Goal: Complete application form

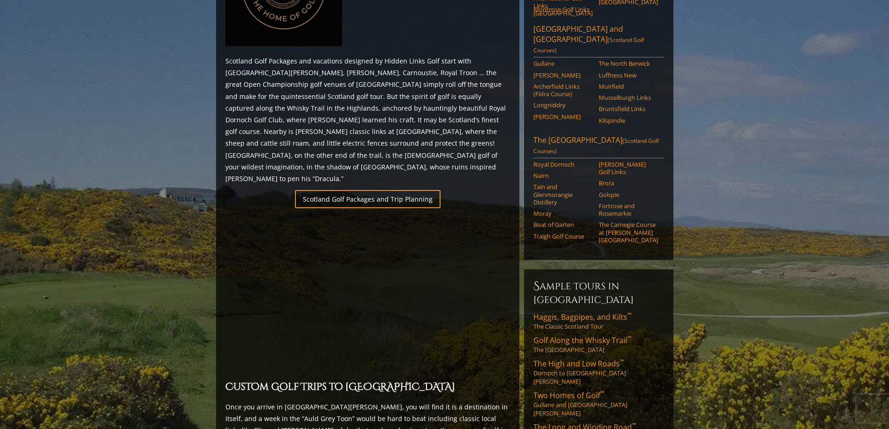
scroll to position [607, 0]
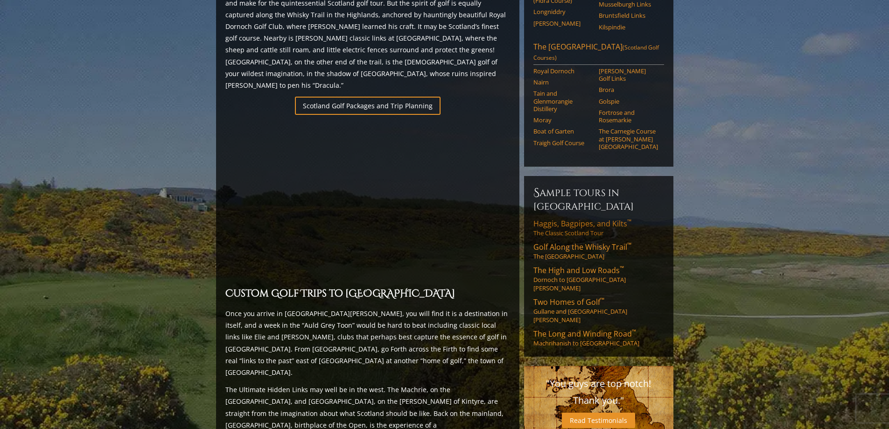
click at [566, 219] on span "Haggis, Bagpipes, and Kilts ™" at bounding box center [583, 224] width 98 height 10
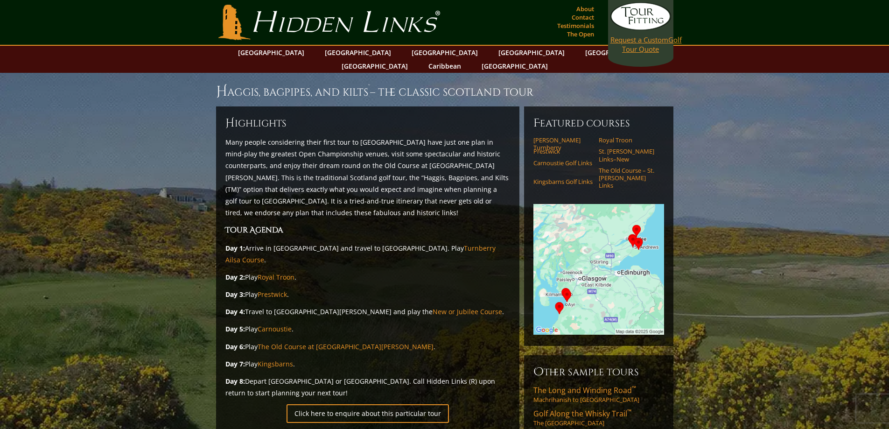
click at [642, 38] on span "Request a Custom" at bounding box center [640, 39] width 58 height 9
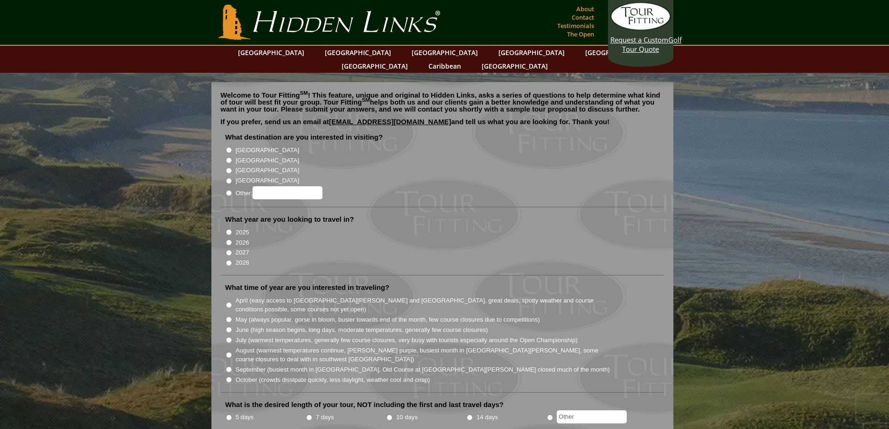
click at [228, 157] on input "[GEOGRAPHIC_DATA]" at bounding box center [229, 160] width 6 height 6
radio input "true"
click at [227, 240] on input "2026" at bounding box center [229, 243] width 6 height 6
radio input "true"
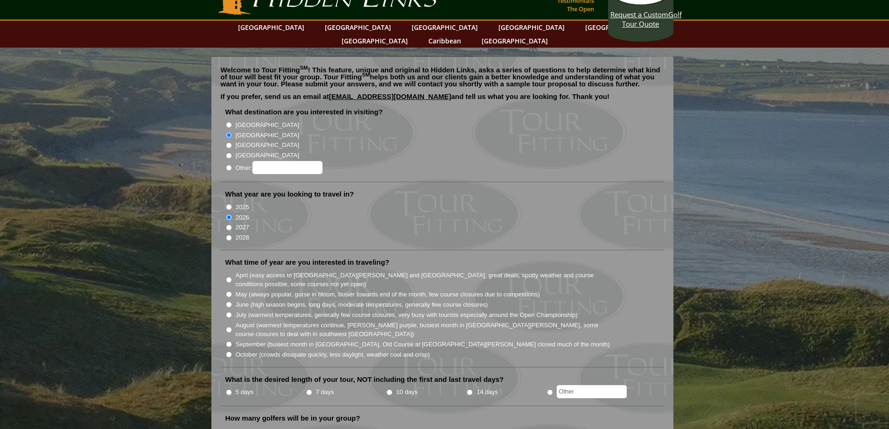
scroll to position [140, 0]
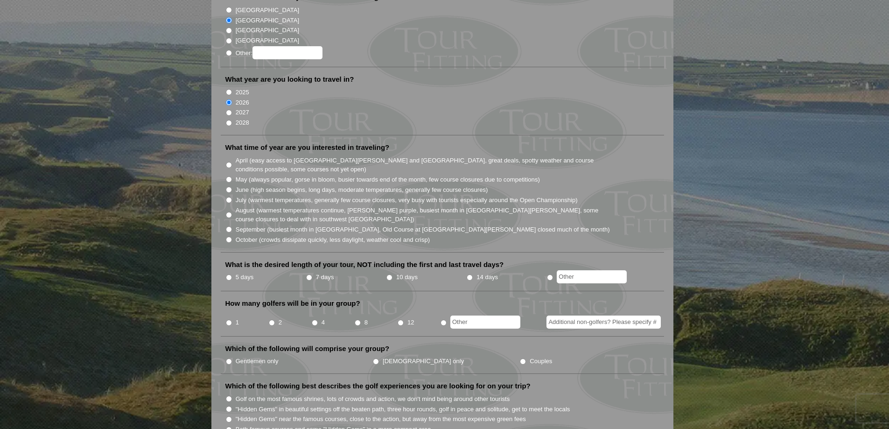
click at [227, 176] on input "May (always popular, gorse in bloom, busier towards end of the month, few cours…" at bounding box center [229, 179] width 6 height 6
radio input "true"
click at [229, 275] on input "5 days" at bounding box center [229, 278] width 6 height 6
radio input "true"
click at [315, 320] on input "4" at bounding box center [315, 323] width 6 height 6
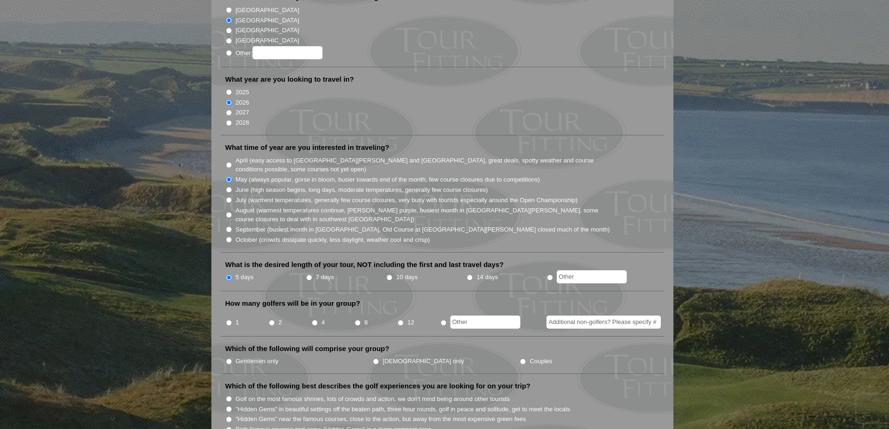
radio input "true"
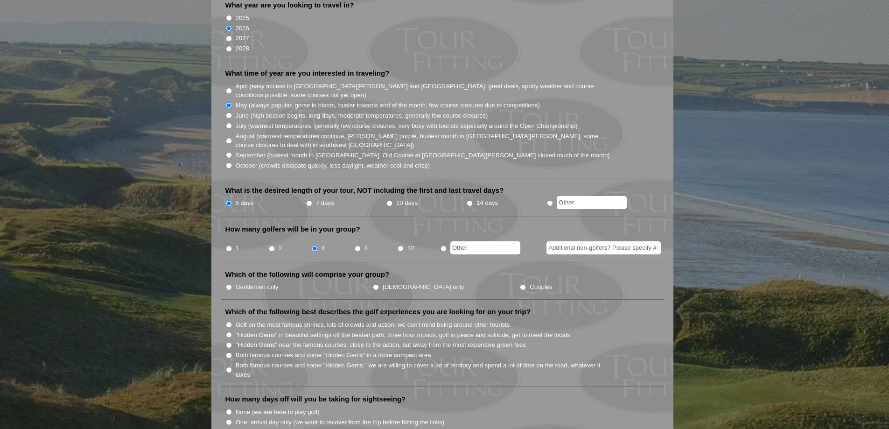
scroll to position [327, 0]
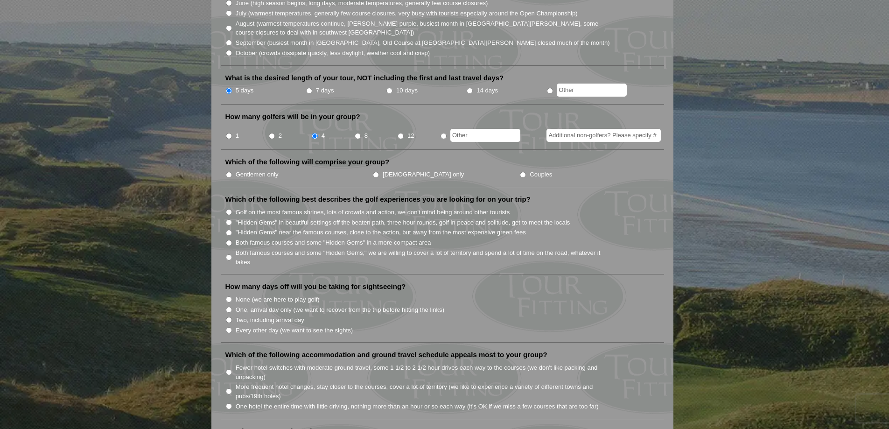
click at [228, 172] on input "Gentlemen only" at bounding box center [229, 175] width 6 height 6
radio input "true"
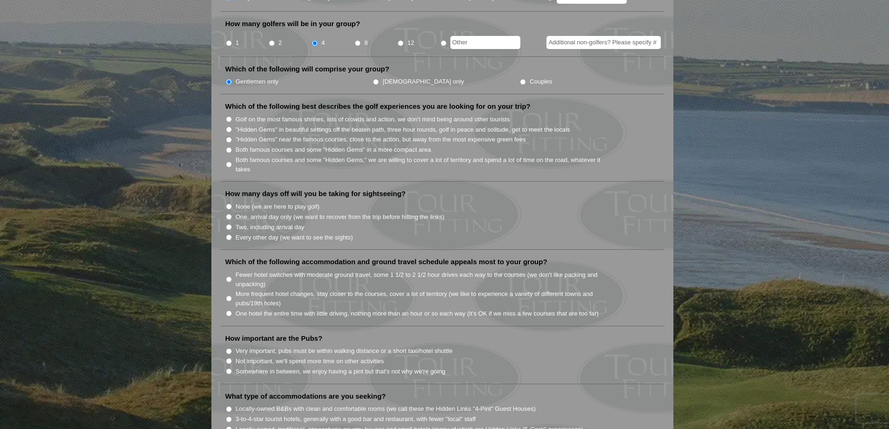
scroll to position [420, 0]
click at [229, 147] on input "Both famous courses and some "Hidden Gems" in a more compact area" at bounding box center [229, 150] width 6 height 6
radio input "true"
click at [228, 203] on input "None (we are here to play golf)" at bounding box center [229, 206] width 6 height 6
radio input "true"
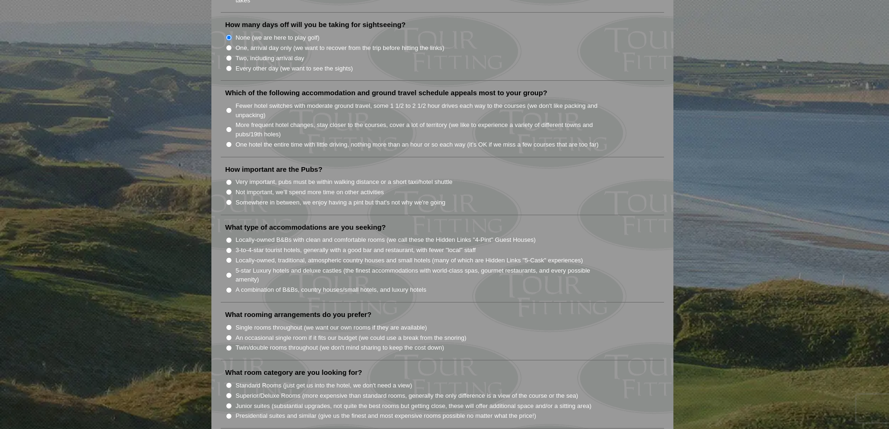
scroll to position [607, 0]
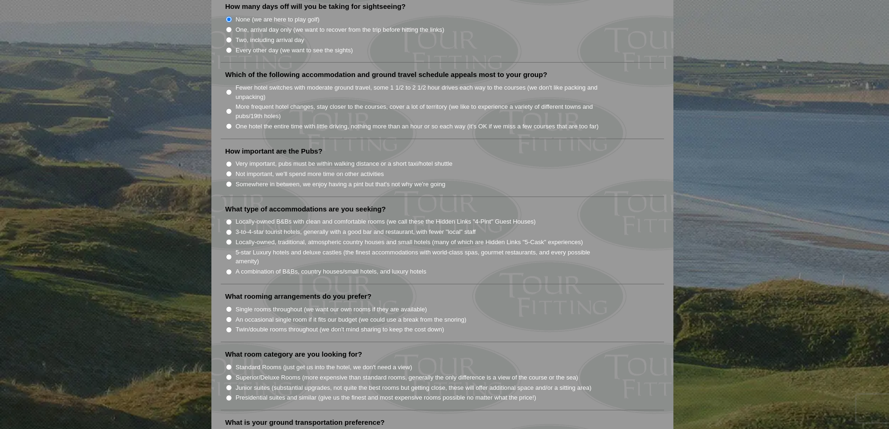
click at [229, 123] on input "One hotel the entire time with little driving, nothing more than an hour or so …" at bounding box center [229, 126] width 6 height 6
radio input "true"
click at [227, 89] on input "Fewer hotel switches with moderate ground travel, some 1 1/2 to 2 1/2 hour driv…" at bounding box center [229, 92] width 6 height 6
radio input "true"
click at [229, 123] on input "One hotel the entire time with little driving, nothing more than an hour or so …" at bounding box center [229, 126] width 6 height 6
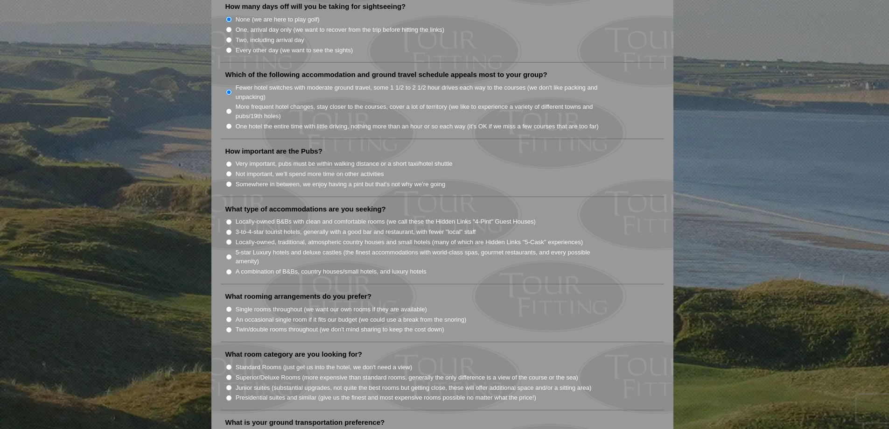
radio input "true"
click at [230, 181] on input "Somewhere in between, we enjoy having a pint but that's not why we're going" at bounding box center [229, 184] width 6 height 6
radio input "true"
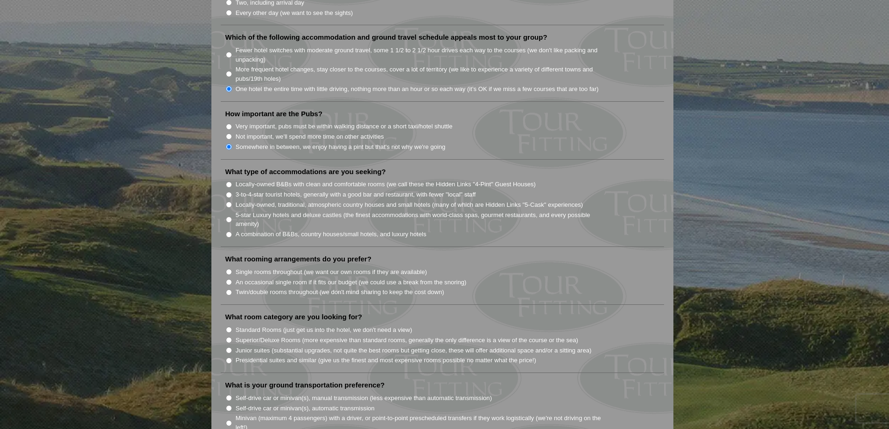
scroll to position [700, 0]
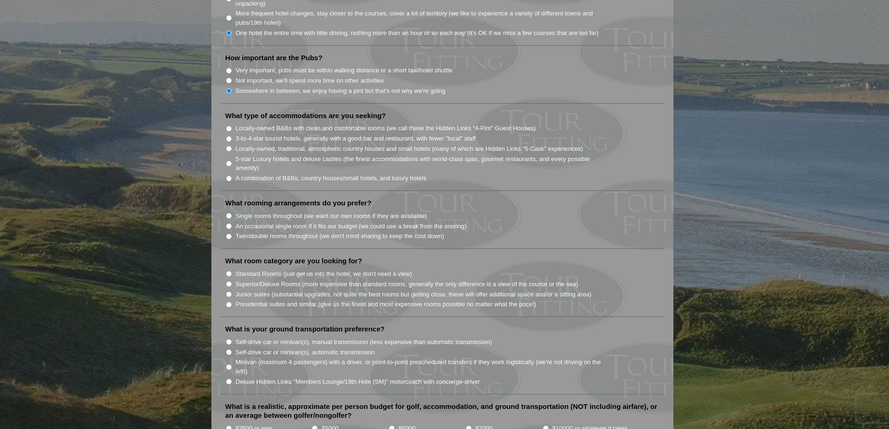
click at [227, 126] on input "Locally-owned B&Bs with clean and comfortable rooms (we call these the Hidden L…" at bounding box center [229, 129] width 6 height 6
radio input "true"
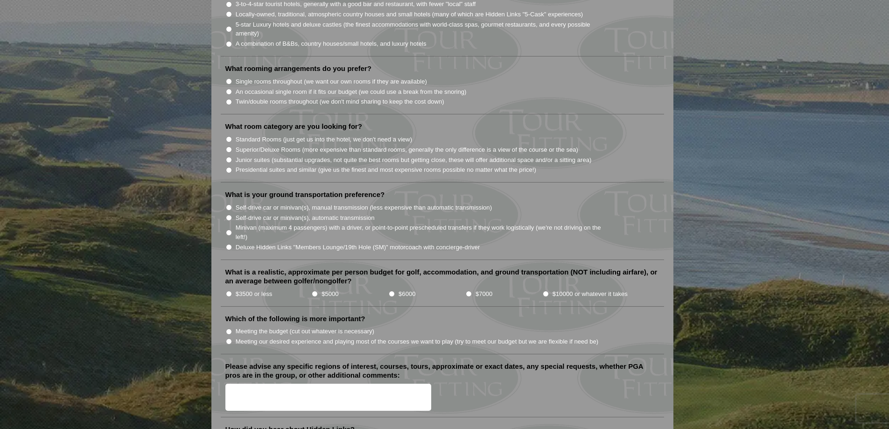
scroll to position [840, 0]
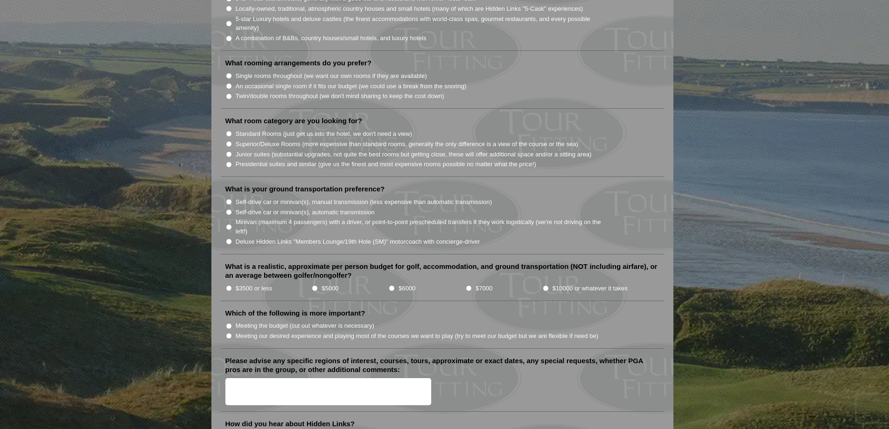
click at [228, 93] on input "Twin/double rooms throughout (we don't mind sharing to keep the cost down)" at bounding box center [229, 96] width 6 height 6
radio input "true"
click at [228, 131] on input "Standard Rooms (just get us into the hotel, we don't need a view)" at bounding box center [229, 134] width 6 height 6
radio input "true"
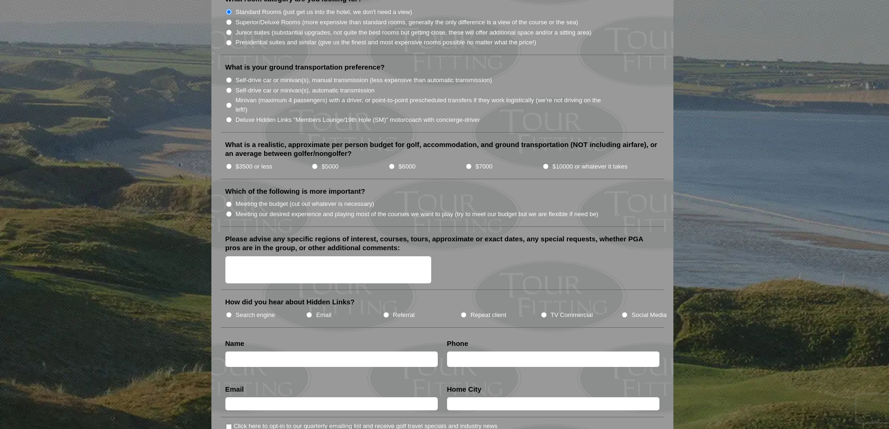
scroll to position [980, 0]
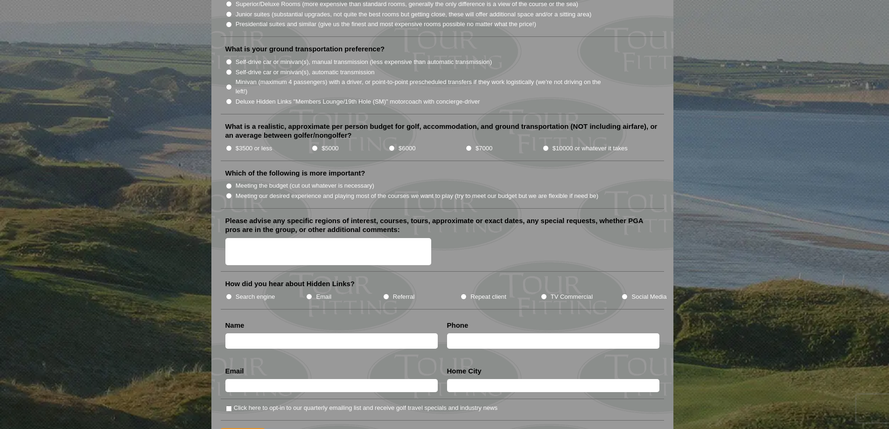
click at [227, 69] on input "Self-drive car or minivan(s), automatic transmission" at bounding box center [229, 72] width 6 height 6
radio input "true"
click at [314, 145] on input "$5000" at bounding box center [315, 148] width 6 height 6
radio input "true"
click at [228, 193] on input "Meeting our desired experience and playing most of the courses we want to play …" at bounding box center [229, 196] width 6 height 6
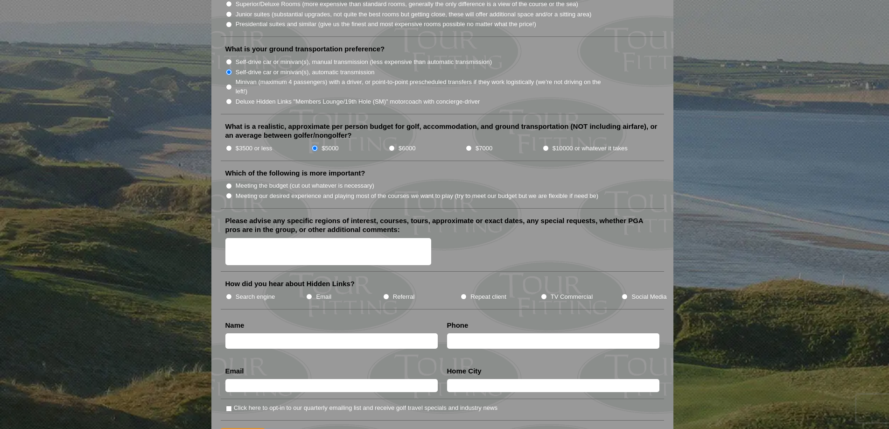
radio input "true"
click at [231, 294] on input "Search engine" at bounding box center [229, 297] width 6 height 6
radio input "true"
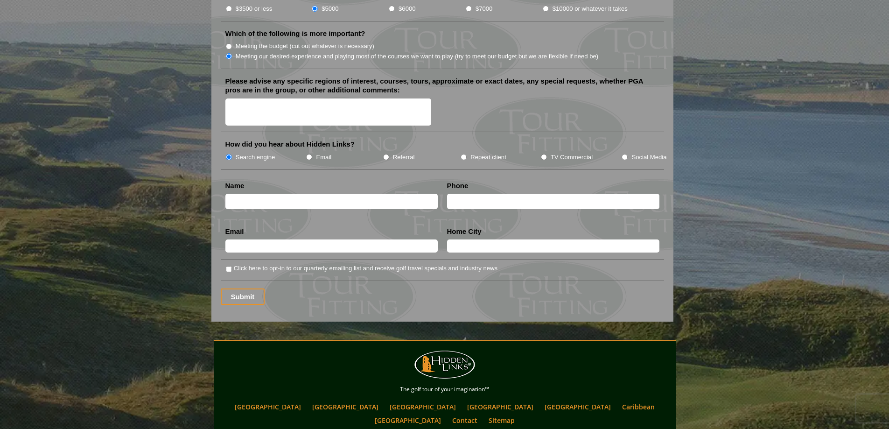
scroll to position [1121, 0]
click at [277, 193] on input "text" at bounding box center [332, 200] width 212 height 15
type input "[PERSON_NAME]"
type input "2165779470"
type input "[EMAIL_ADDRESS][DOMAIN_NAME]"
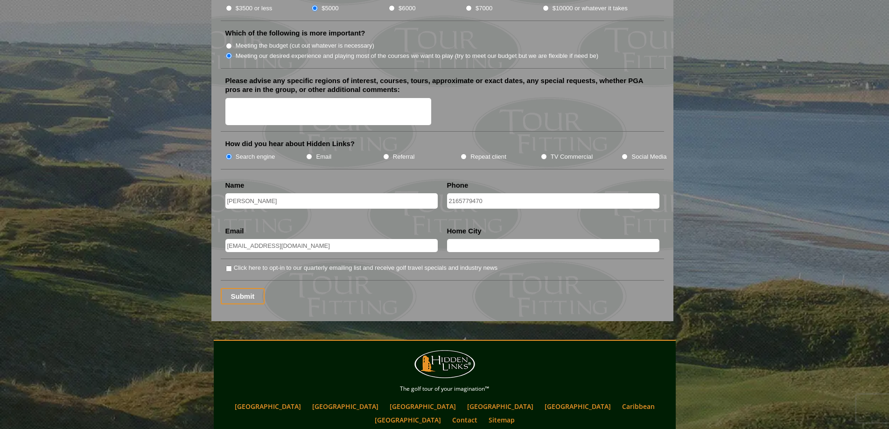
type input "NORTH OLMSTED"
click at [243, 288] on input "Submit" at bounding box center [243, 296] width 44 height 16
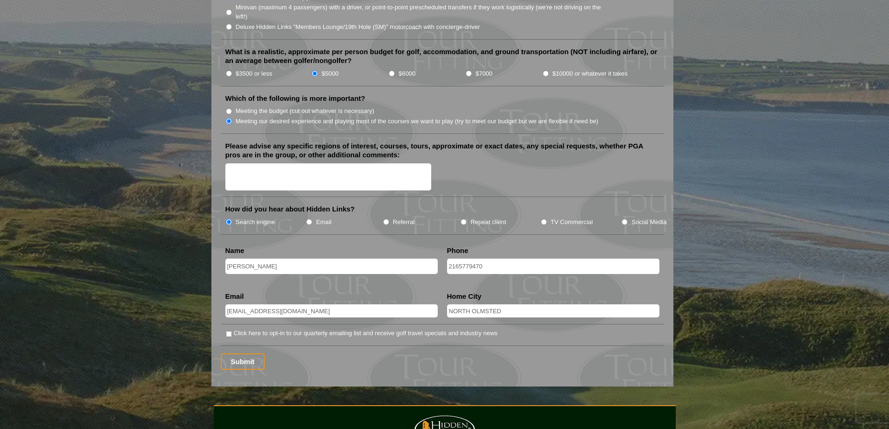
scroll to position [1074, 0]
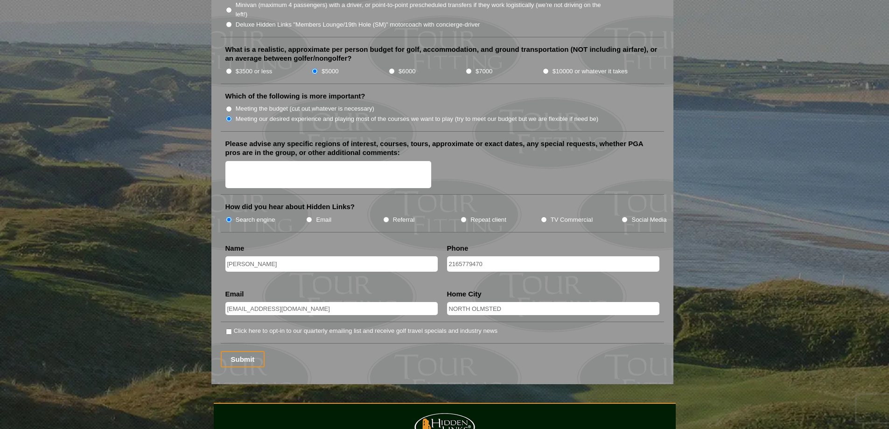
click at [252, 256] on input "Robert G Koch" at bounding box center [332, 263] width 212 height 15
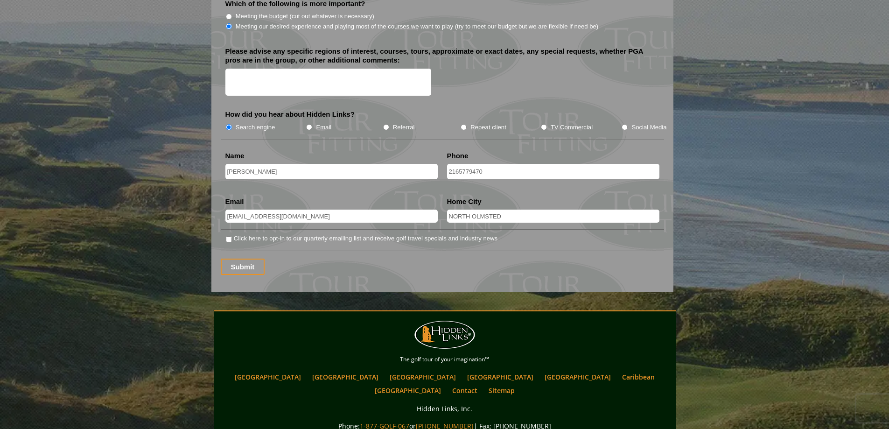
scroll to position [1167, 0]
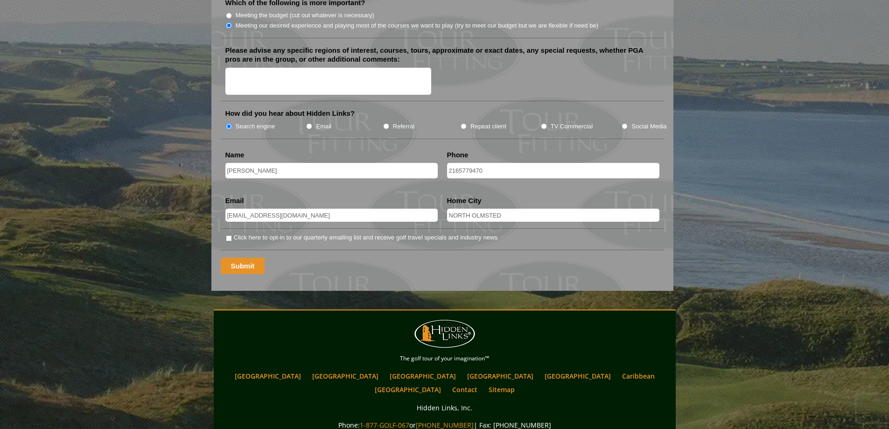
type input "Robert Koch"
click at [243, 258] on input "Submit" at bounding box center [243, 266] width 44 height 16
